Goal: Information Seeking & Learning: Learn about a topic

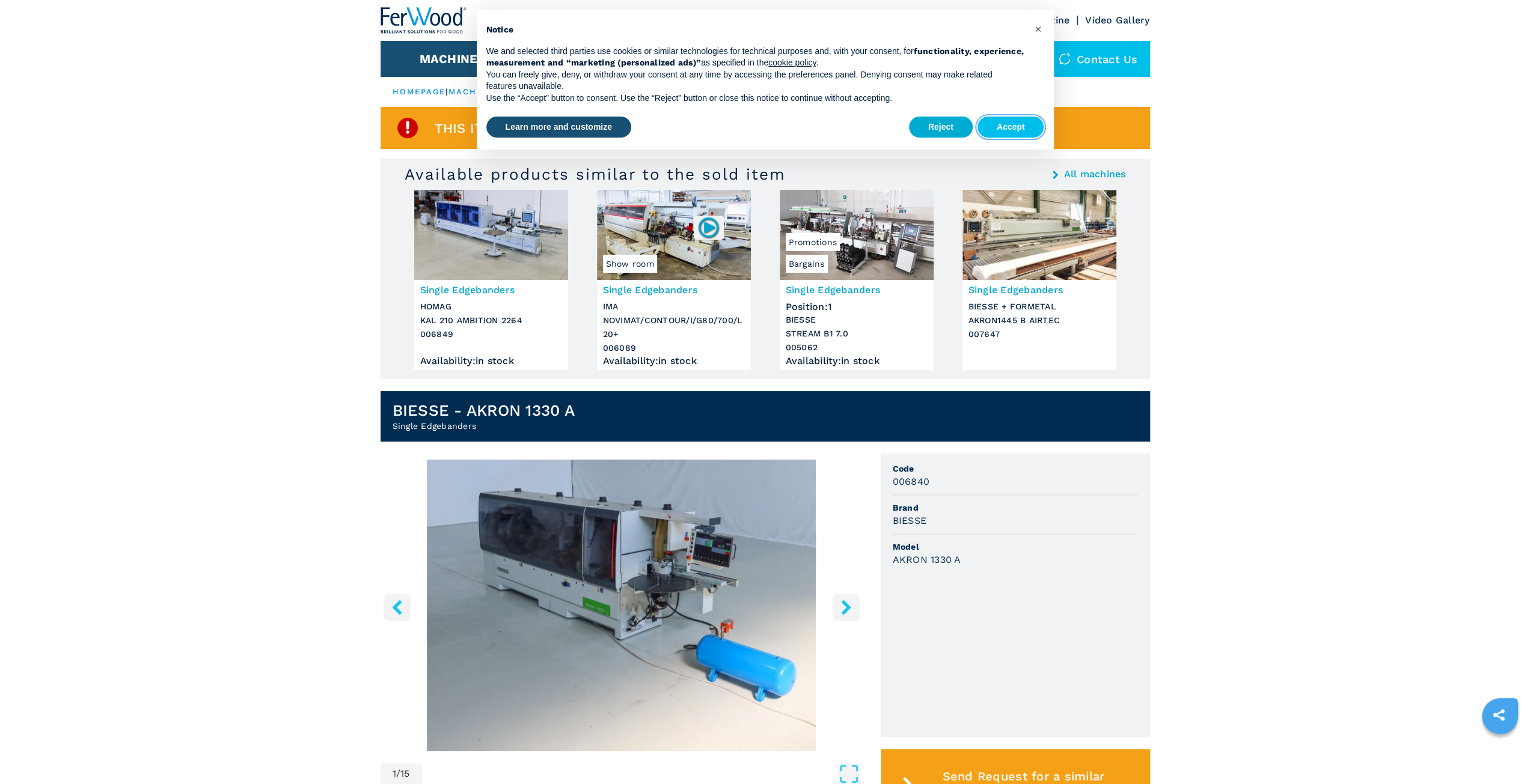
click at [1019, 130] on button "Accept" at bounding box center [1011, 127] width 67 height 21
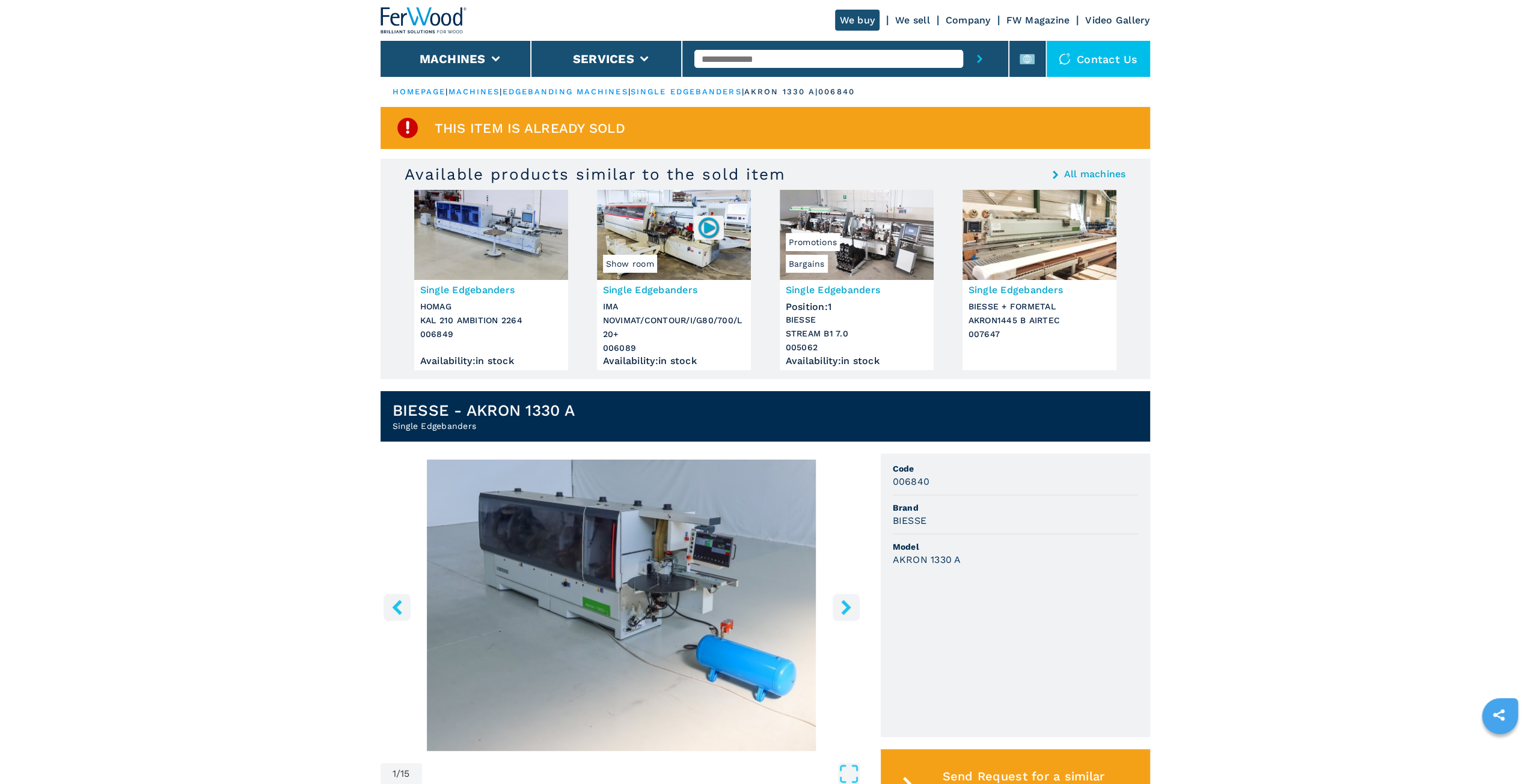
click at [494, 242] on img at bounding box center [491, 235] width 154 height 90
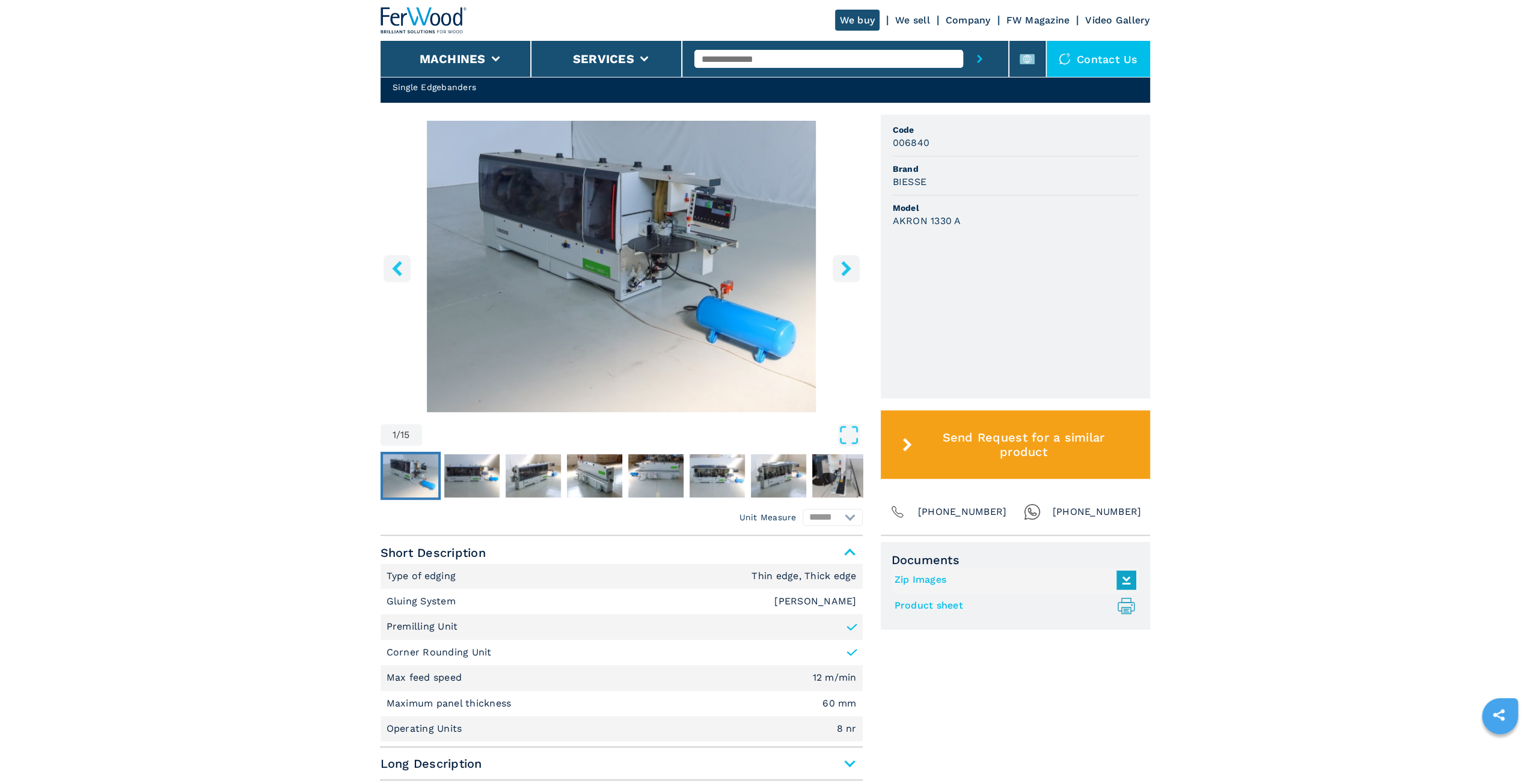
scroll to position [361, 0]
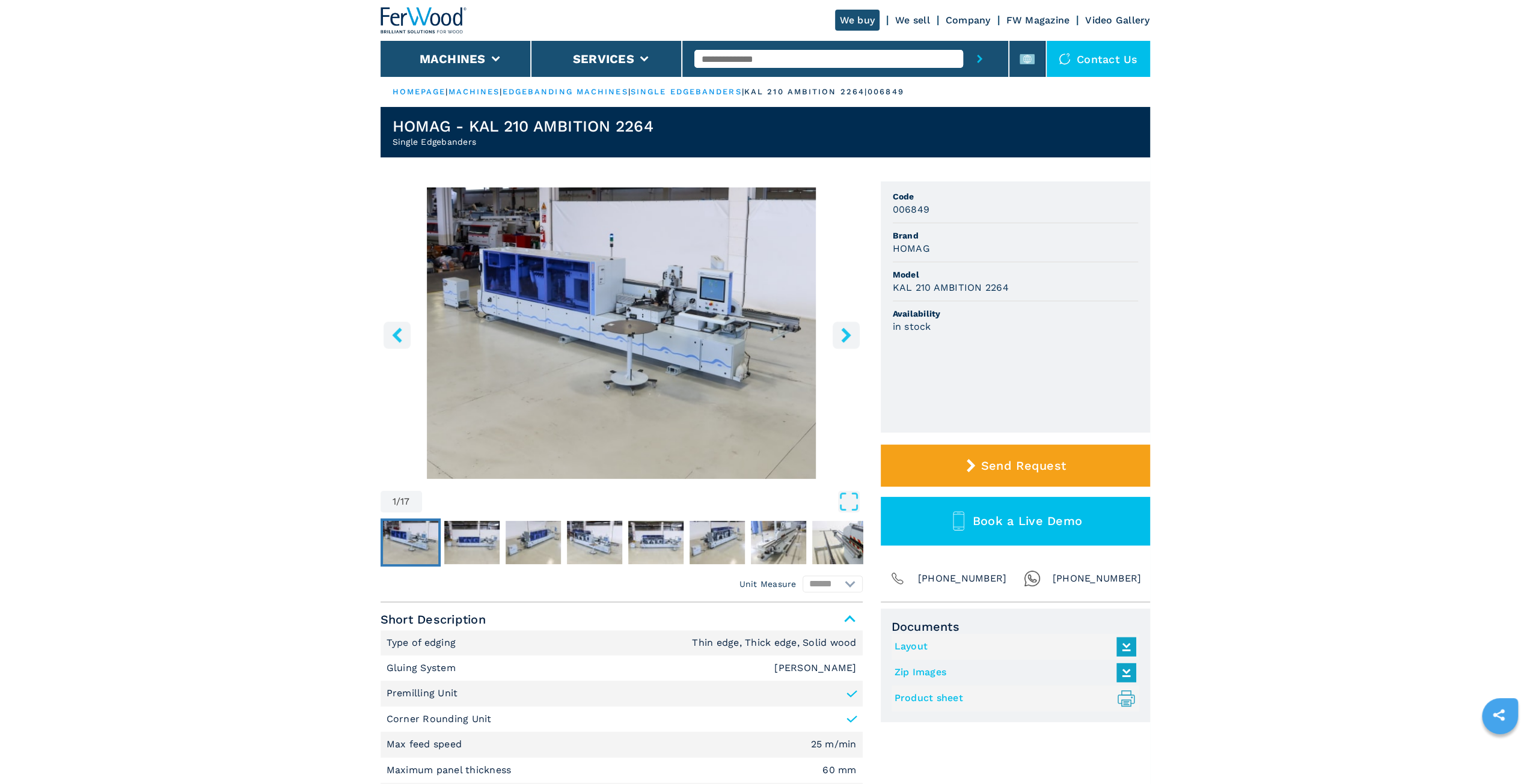
click at [762, 325] on img "Go to Slide 1" at bounding box center [622, 333] width 482 height 291
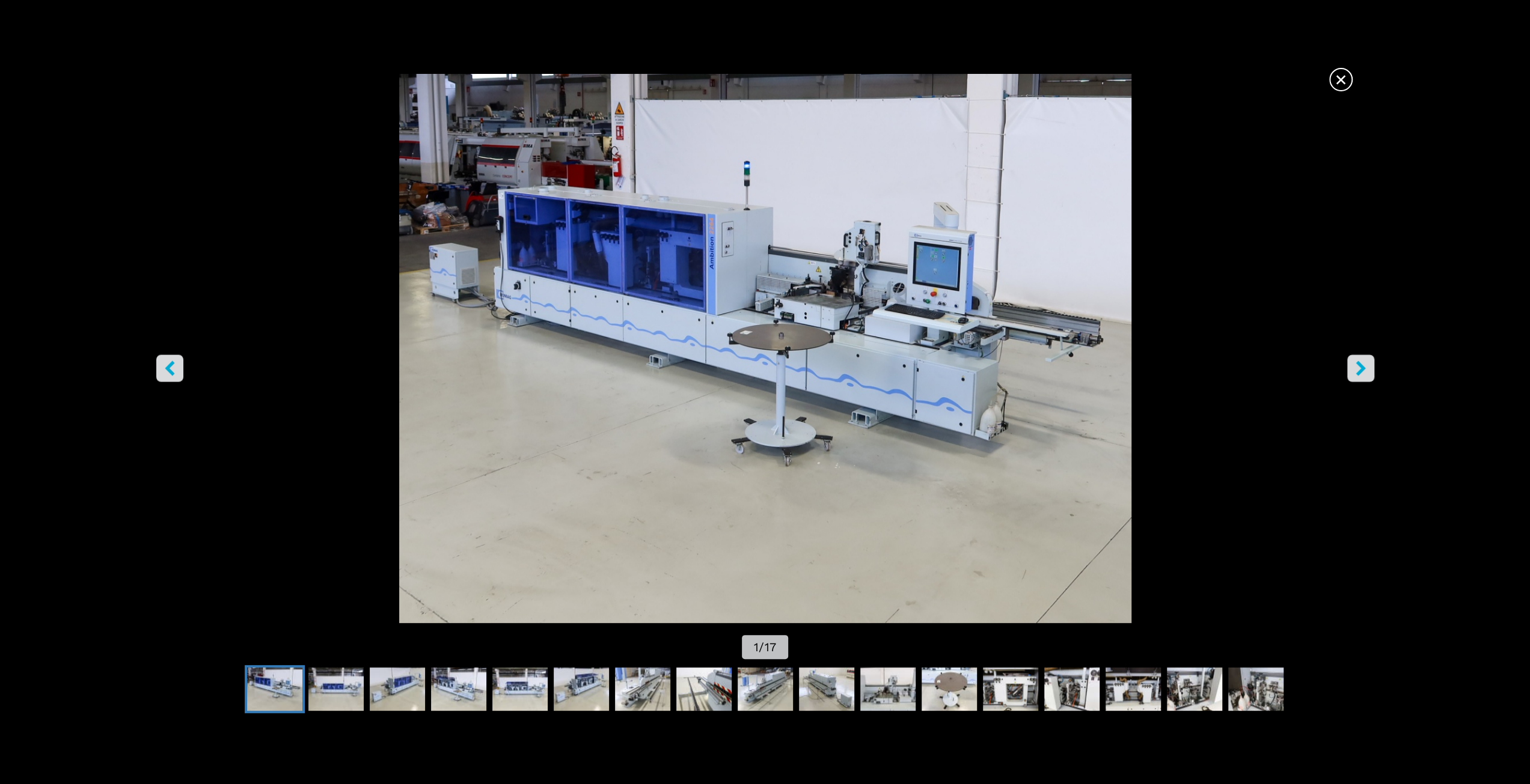
click at [1358, 366] on icon "right-button" at bounding box center [1361, 368] width 15 height 15
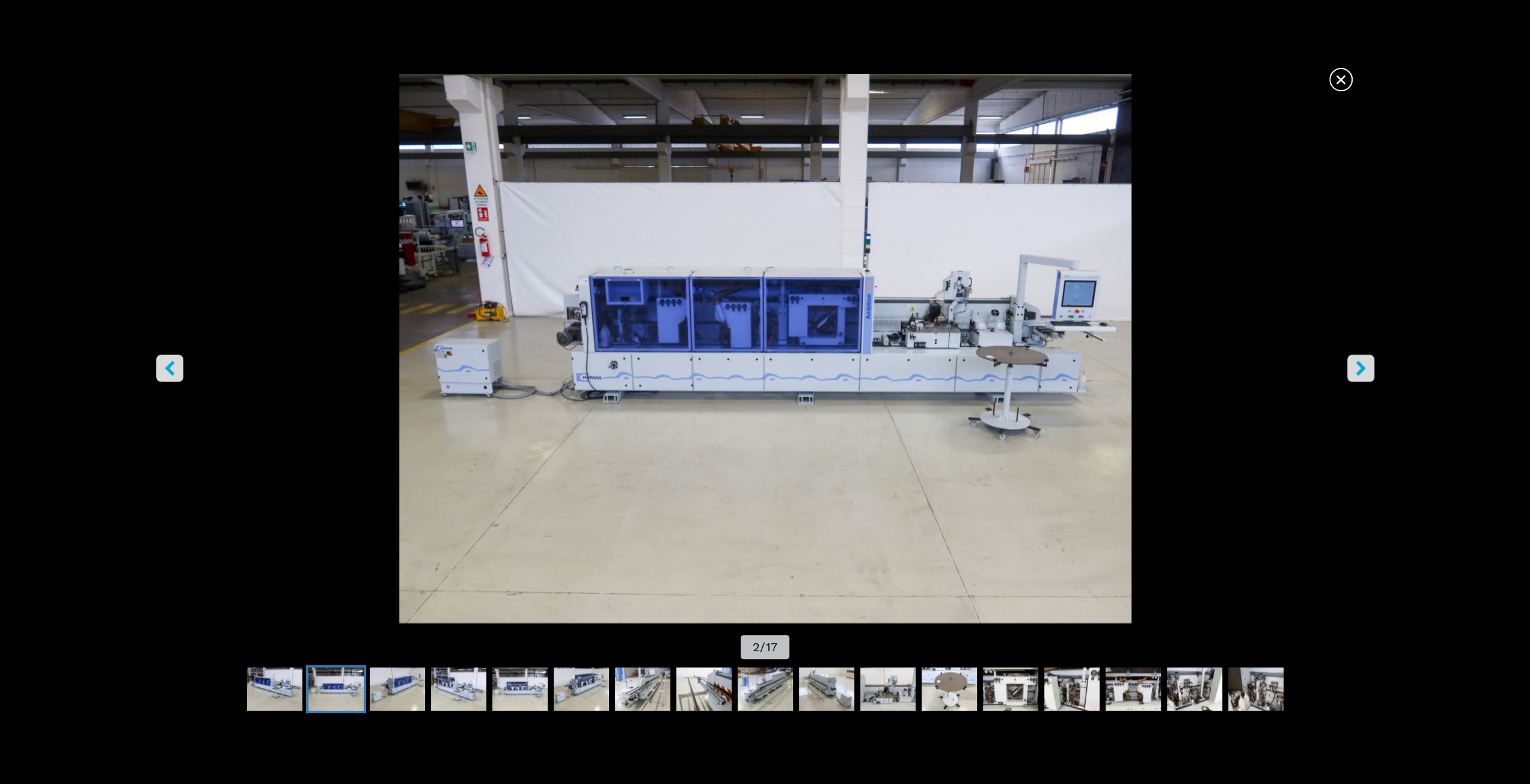
click at [1358, 366] on icon "right-button" at bounding box center [1361, 368] width 15 height 15
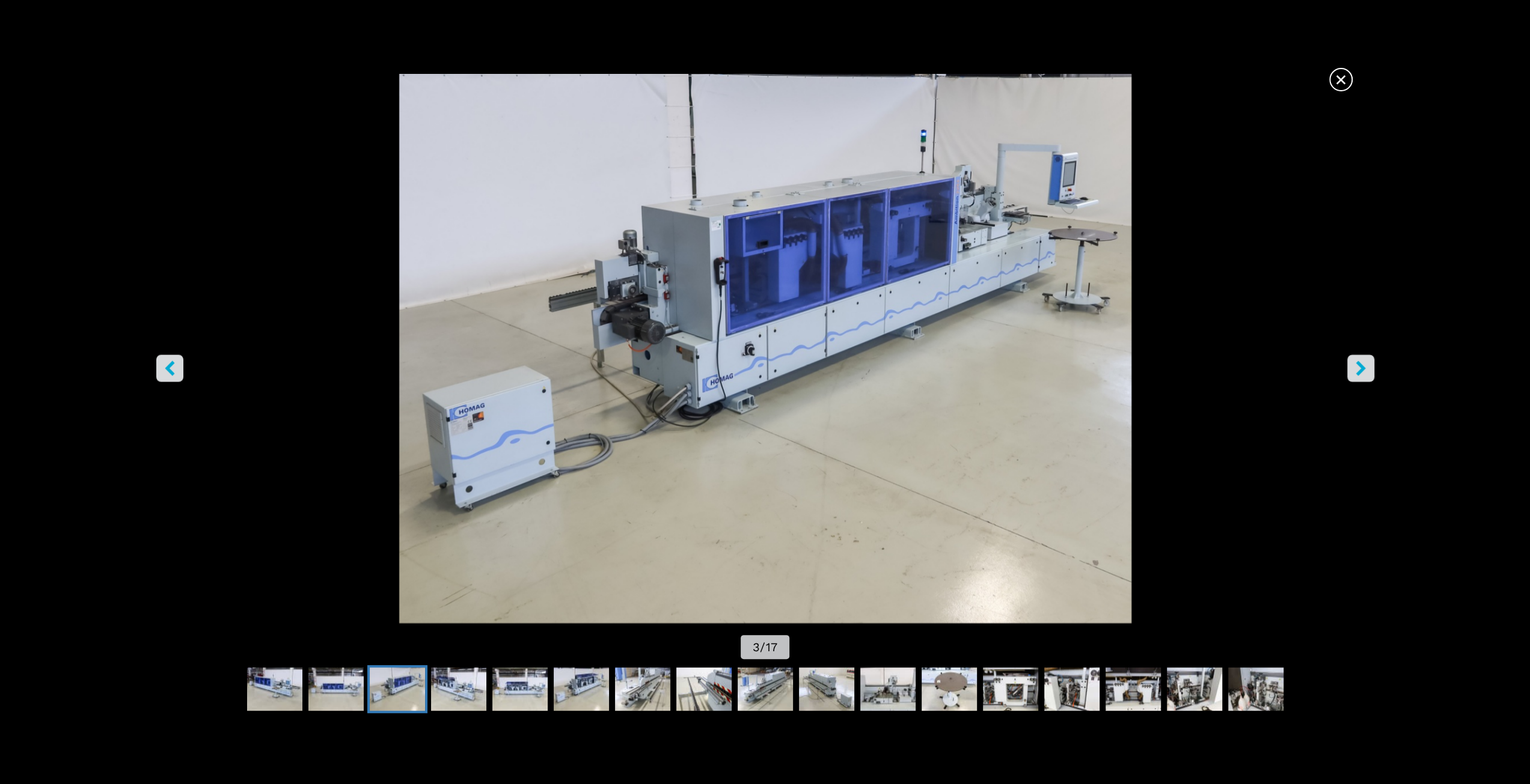
click at [1358, 366] on icon "right-button" at bounding box center [1361, 368] width 15 height 15
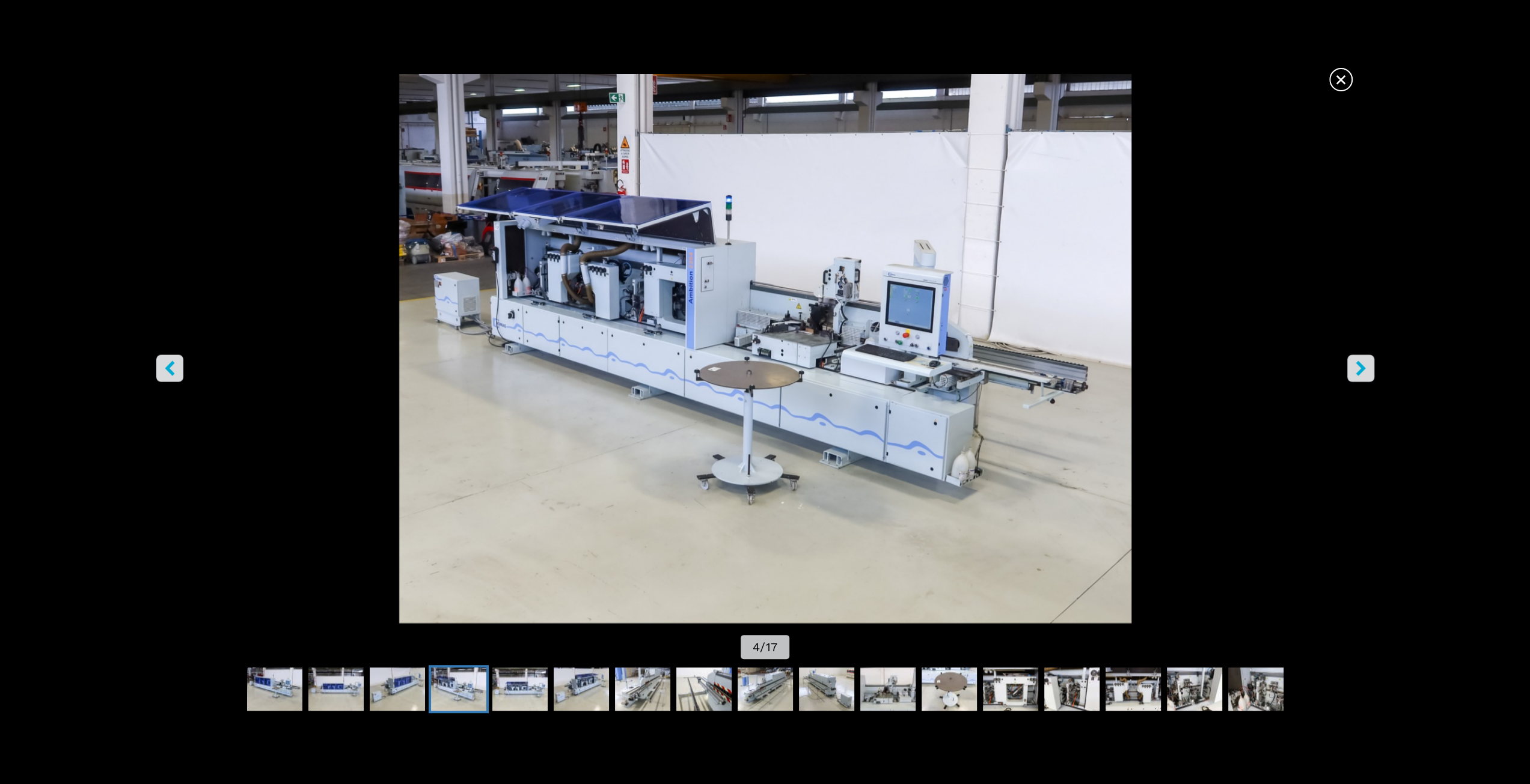
click at [1358, 366] on icon "right-button" at bounding box center [1361, 368] width 15 height 15
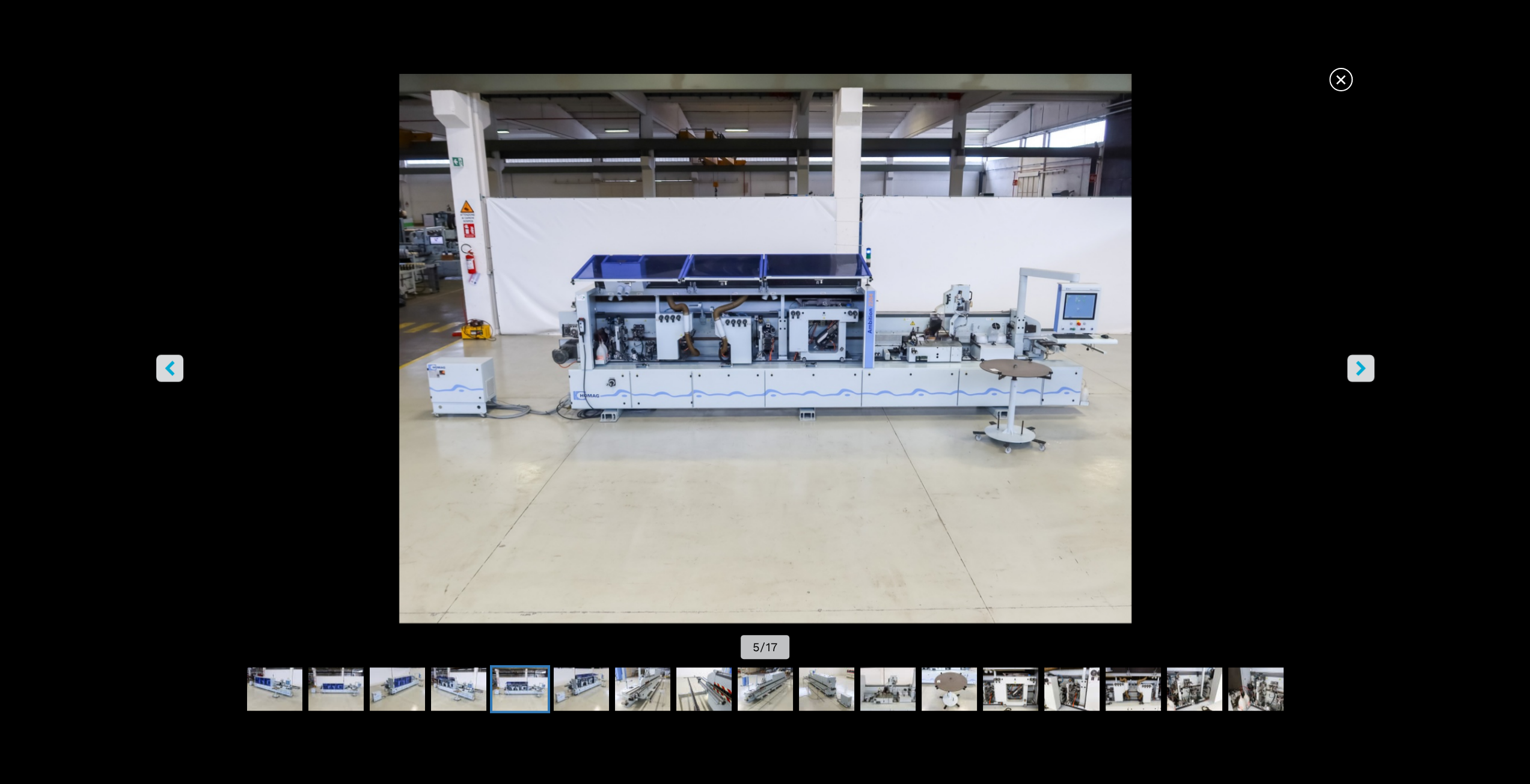
click at [1358, 366] on icon "right-button" at bounding box center [1361, 368] width 15 height 15
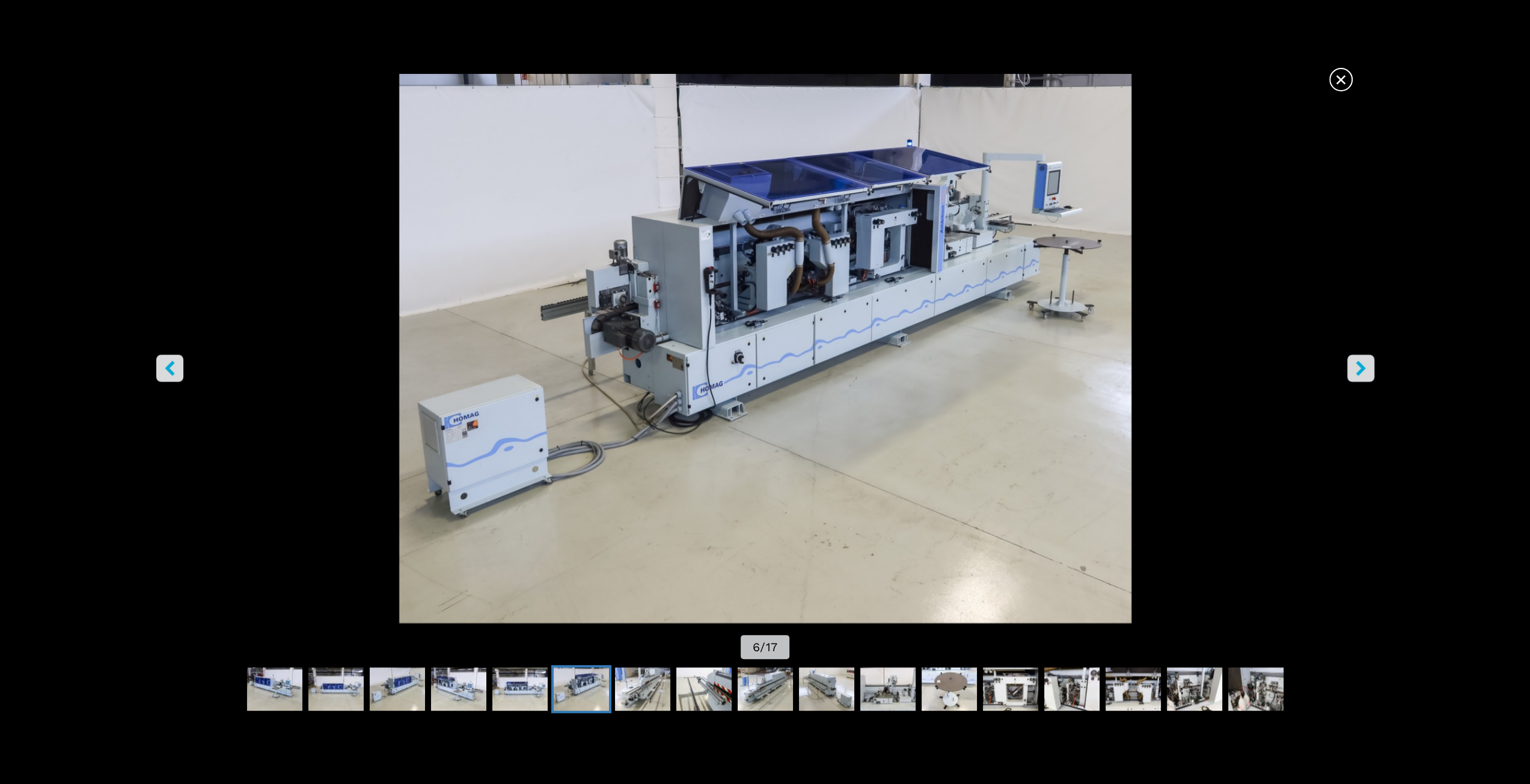
click at [1358, 366] on icon "right-button" at bounding box center [1361, 368] width 15 height 15
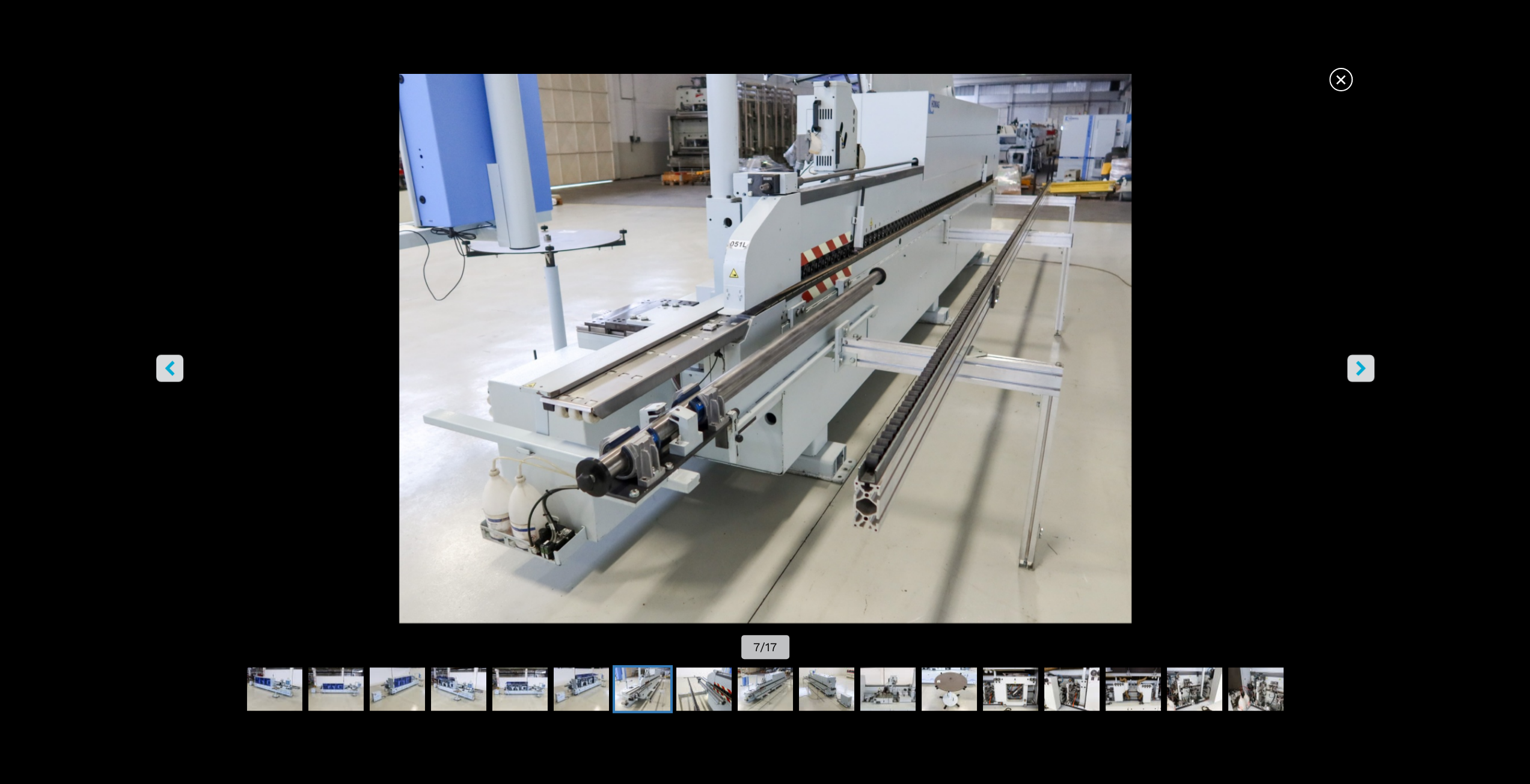
click at [1358, 366] on icon "right-button" at bounding box center [1361, 368] width 15 height 15
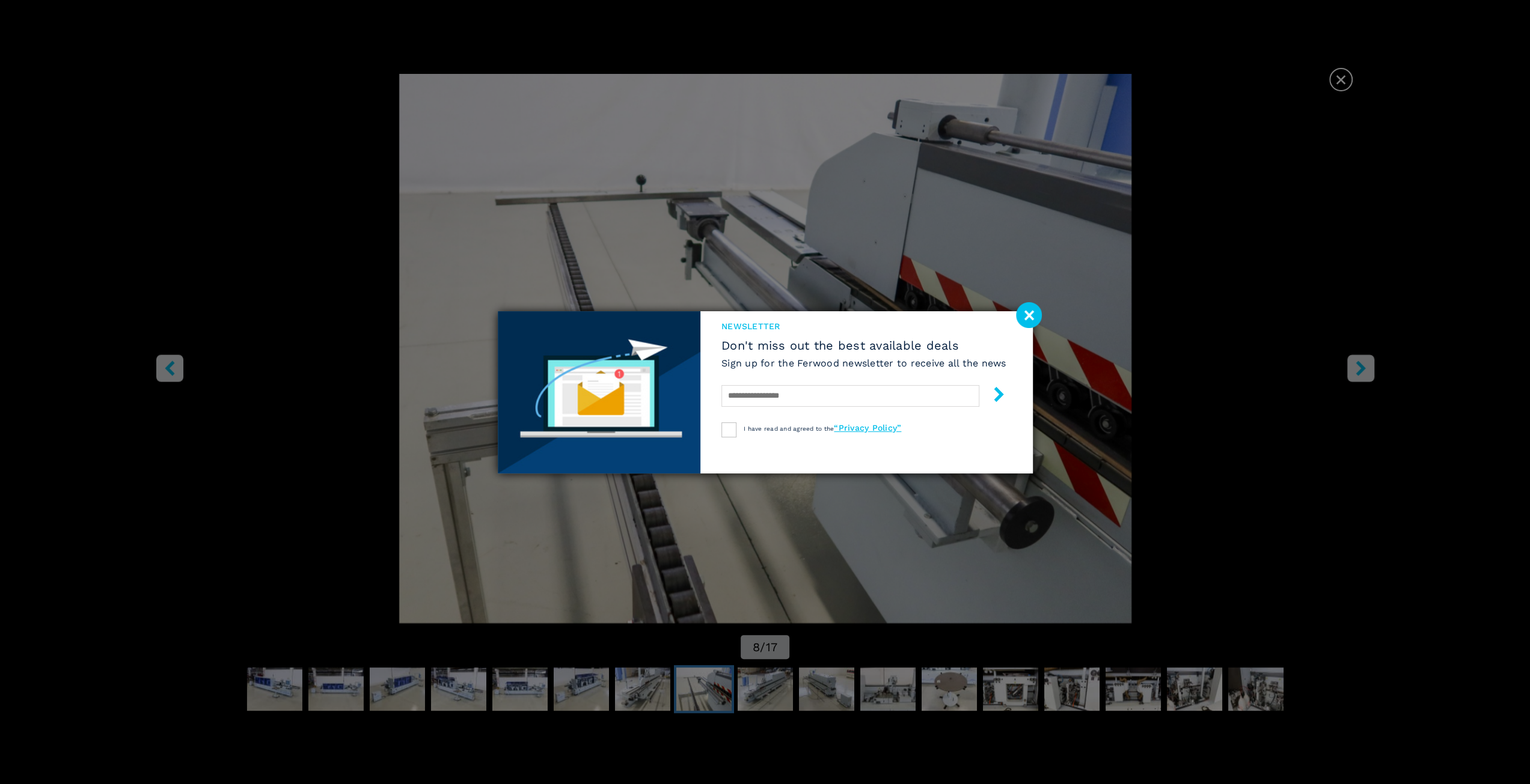
click at [1358, 366] on div "newsletter Don't miss out the best available deals Sign up for the Ferwood news…" at bounding box center [765, 392] width 1530 height 784
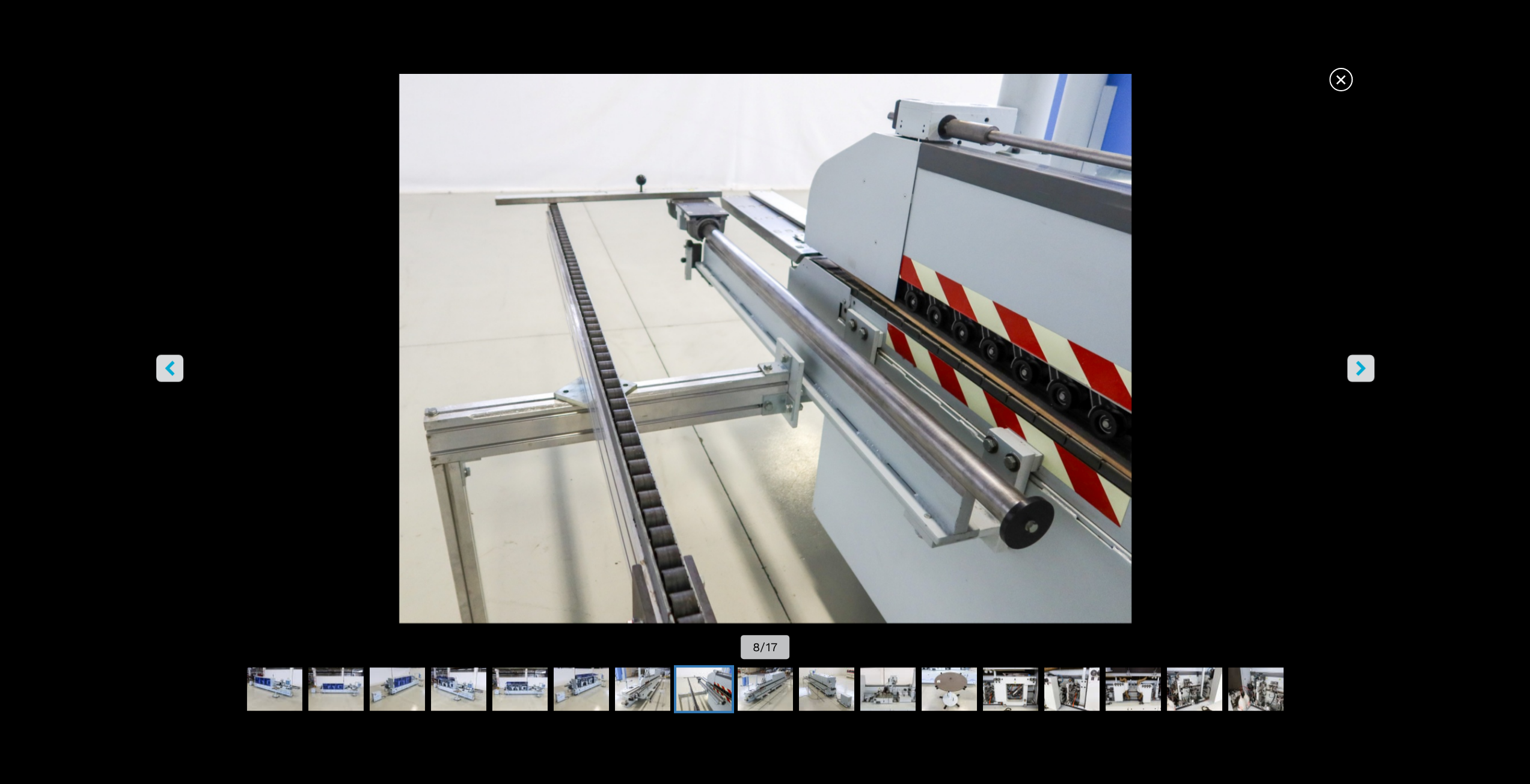
click at [1354, 363] on icon "right-button" at bounding box center [1361, 368] width 15 height 15
